Goal: Task Accomplishment & Management: Manage account settings

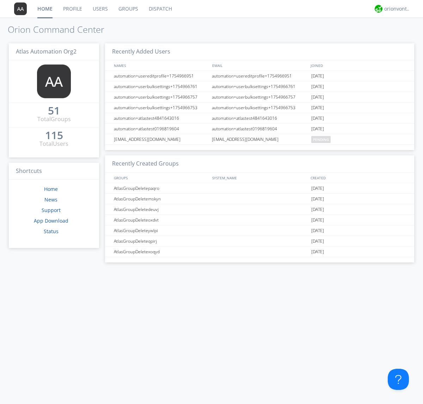
click at [100, 9] on link "Users" at bounding box center [100, 9] width 26 height 18
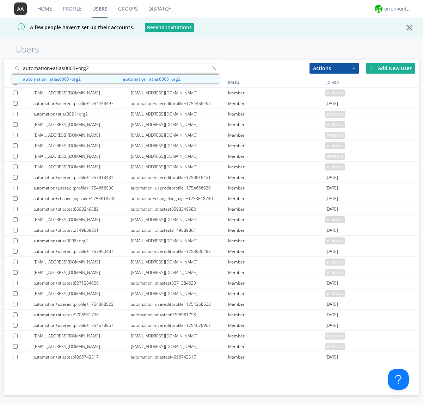
type input "automation+atlas0005+org2"
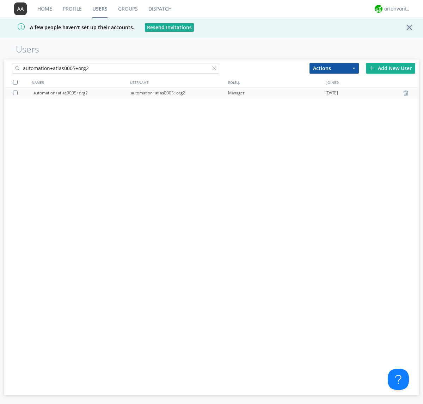
click at [179, 93] on div "automation+atlas0005+org2" at bounding box center [179, 93] width 97 height 11
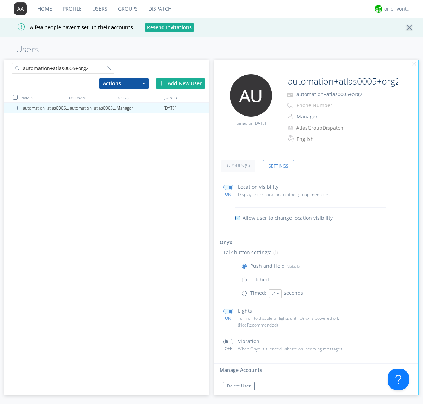
click at [228, 187] on span at bounding box center [228, 188] width 10 height 6
click at [0, 0] on input "checkbox" at bounding box center [0, 0] width 0 height 0
click at [228, 187] on span at bounding box center [228, 188] width 10 height 6
click at [0, 0] on input "checkbox" at bounding box center [0, 0] width 0 height 0
